Goal: Find specific page/section: Find specific page/section

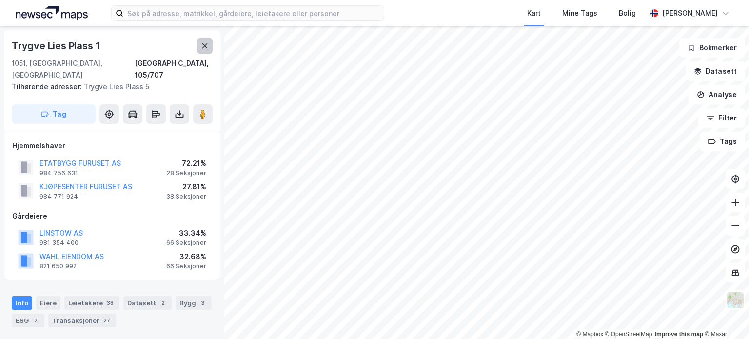
click at [201, 50] on button at bounding box center [205, 46] width 16 height 16
